Goal: Information Seeking & Learning: Learn about a topic

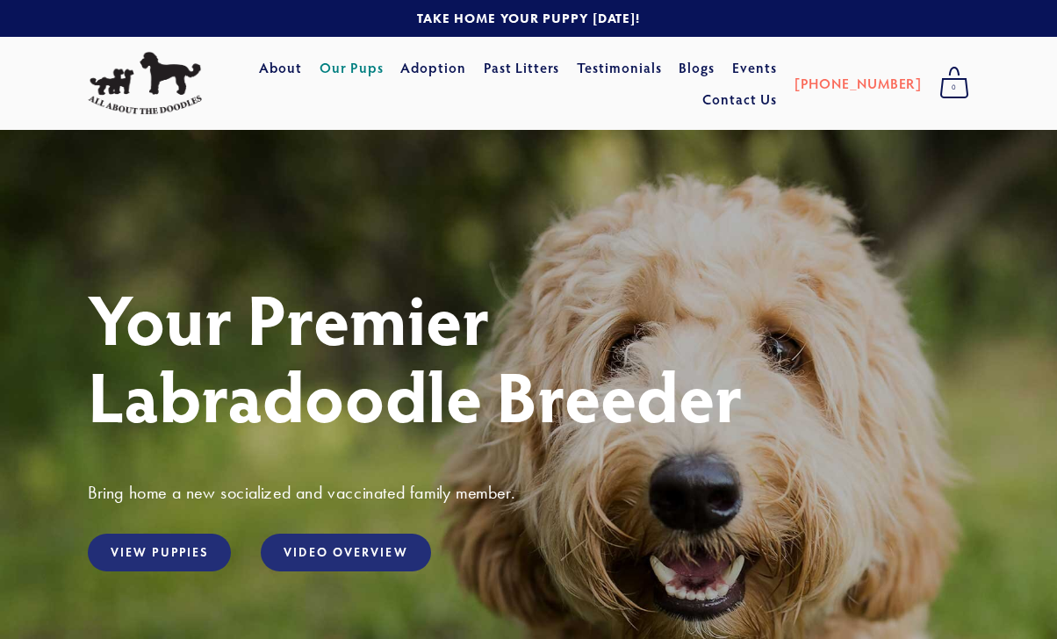
click at [384, 60] on link "Our Pups" at bounding box center [352, 68] width 64 height 32
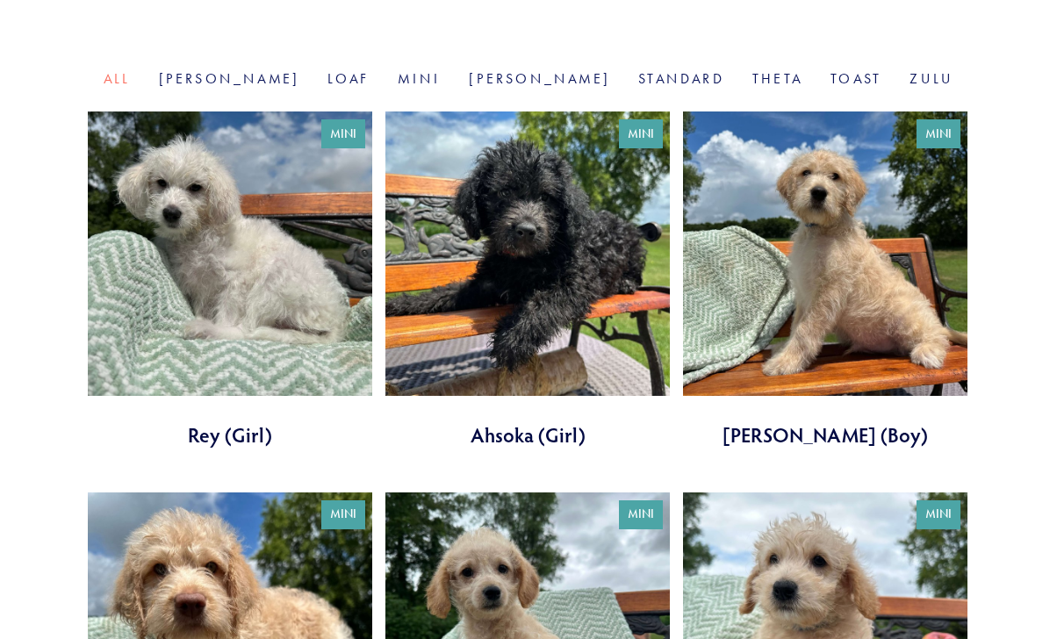
scroll to position [586, 0]
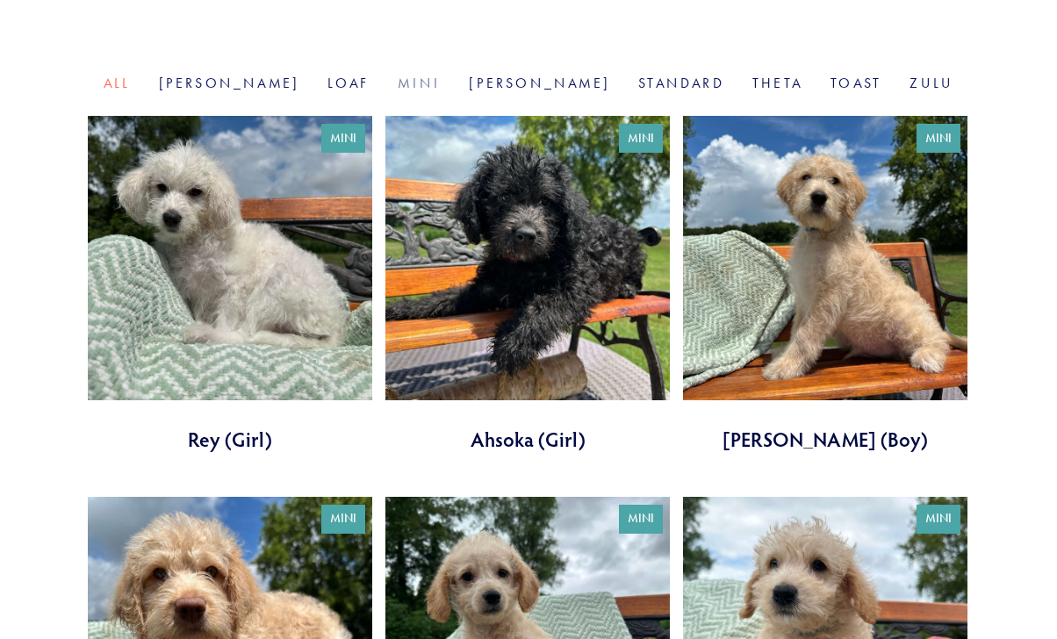
click at [433, 91] on link "Mini" at bounding box center [419, 83] width 43 height 17
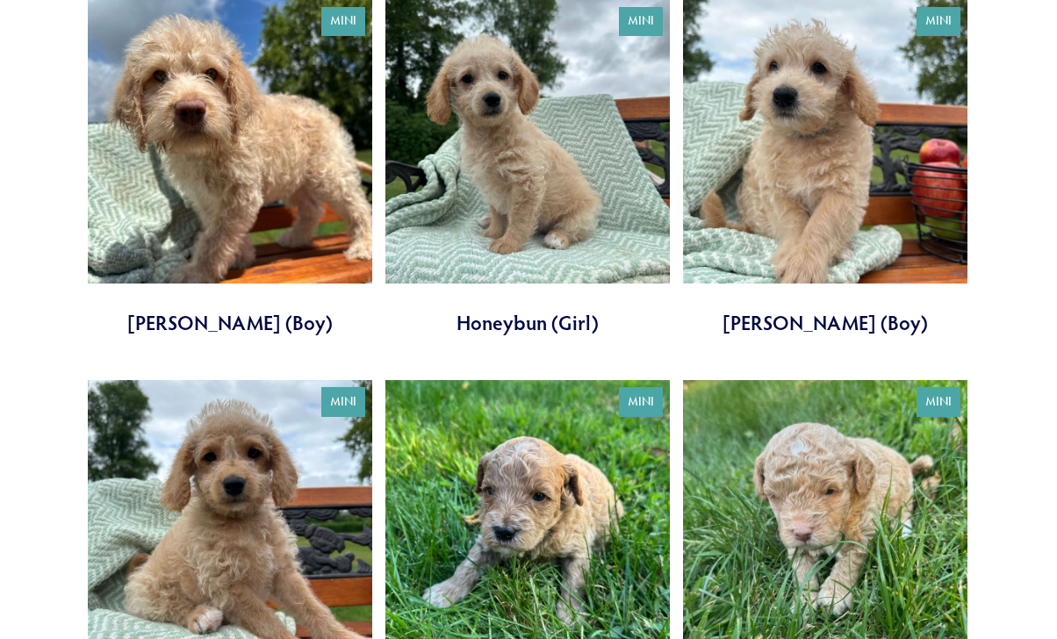
scroll to position [685, 0]
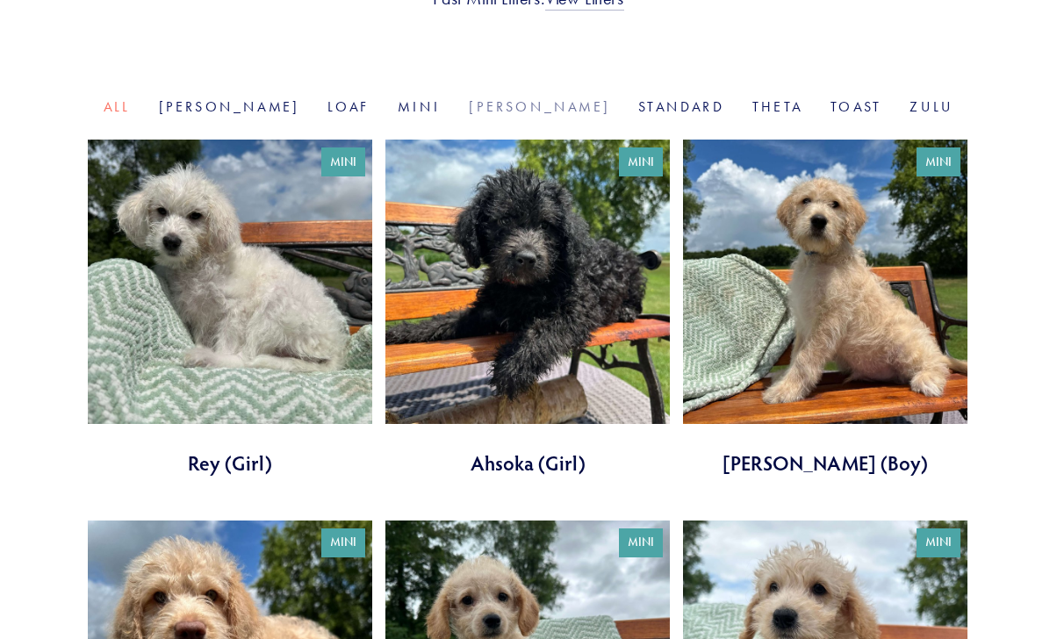
click at [488, 115] on link "Rosie" at bounding box center [539, 106] width 141 height 17
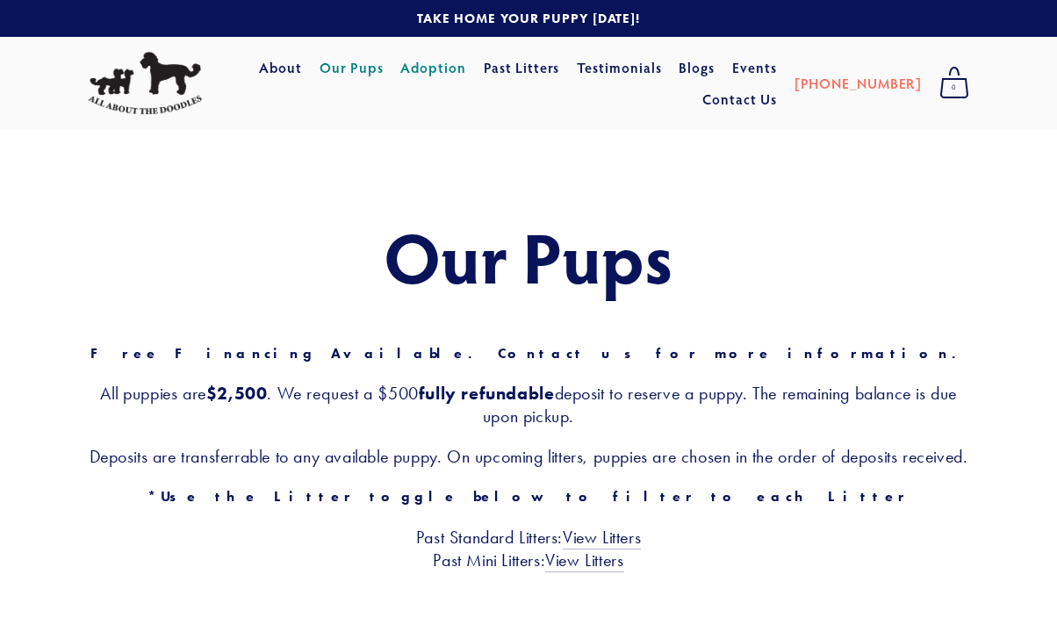
click at [466, 67] on link "Adoption" at bounding box center [433, 68] width 66 height 32
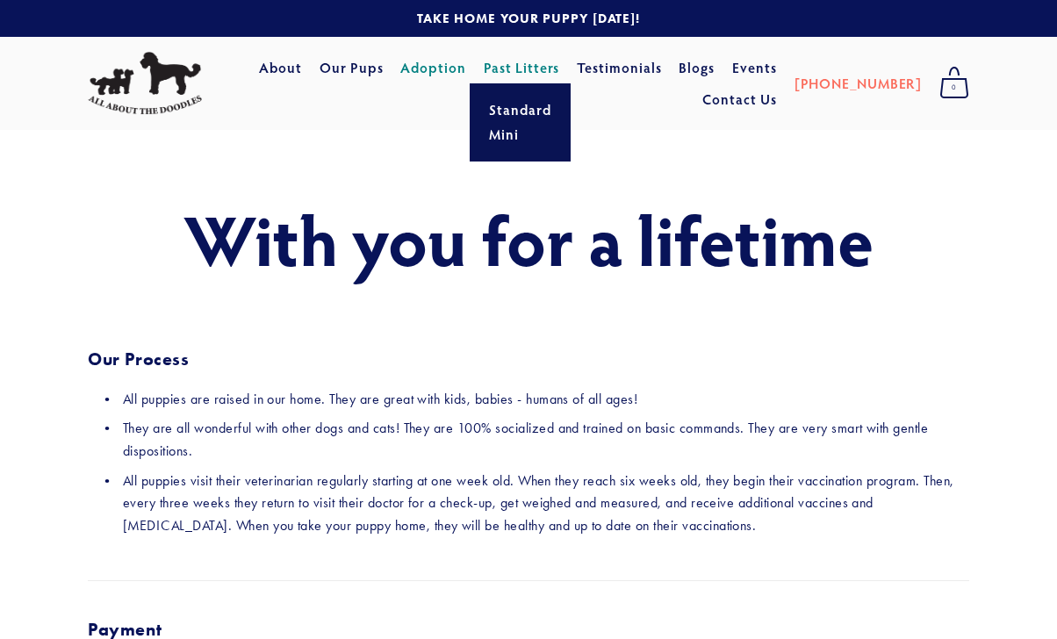
click at [560, 61] on link "Past Litters" at bounding box center [522, 67] width 76 height 18
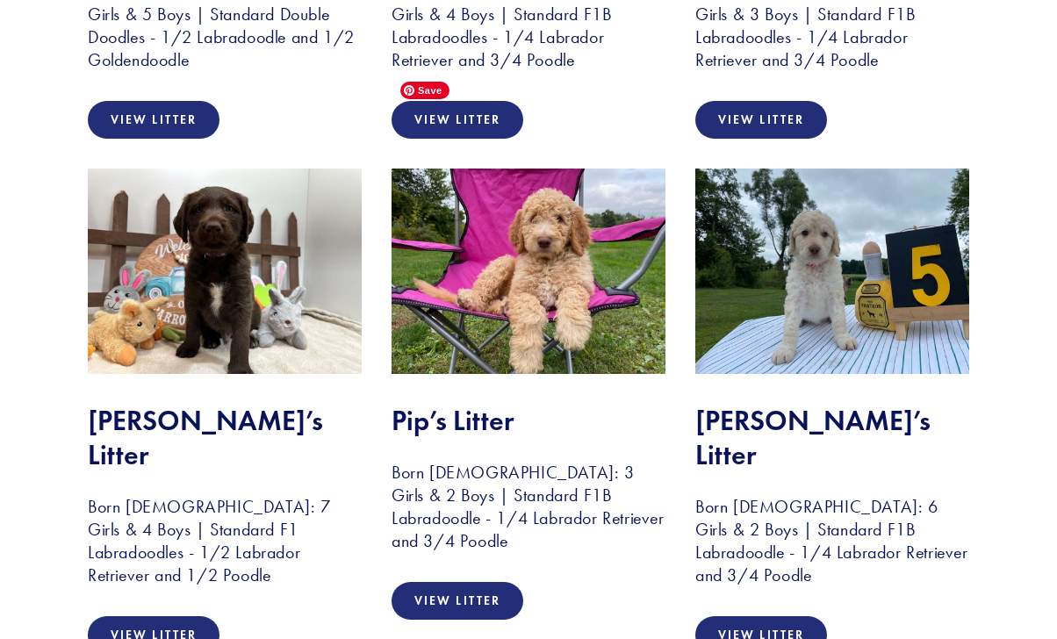
scroll to position [2368, 0]
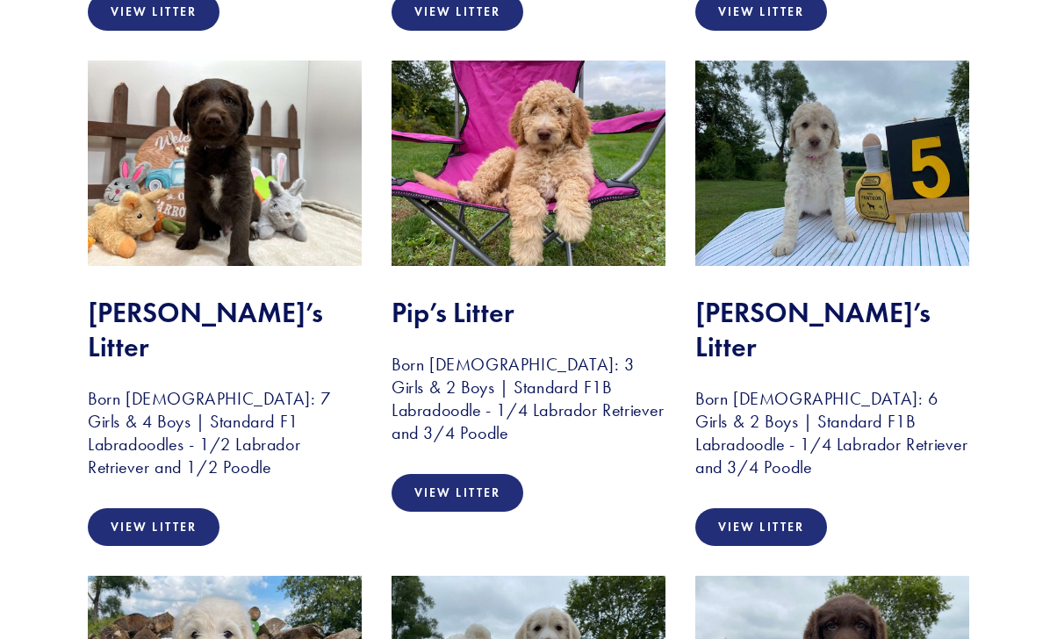
click at [549, 61] on img at bounding box center [529, 164] width 274 height 206
